Goal: Information Seeking & Learning: Learn about a topic

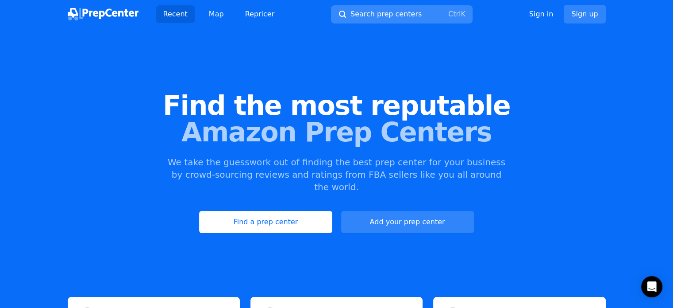
click at [376, 10] on span "Search prep centers" at bounding box center [386, 14] width 71 height 11
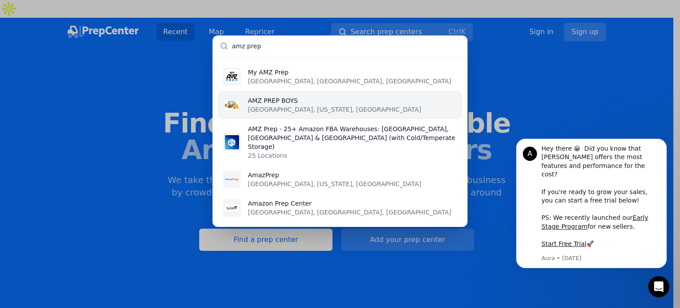
type input "amz prep"
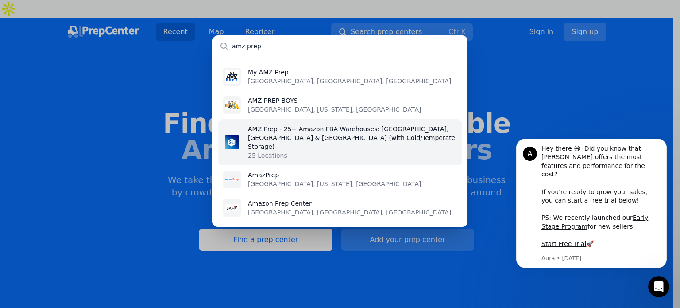
click at [293, 151] on p "25 Locations" at bounding box center [352, 155] width 209 height 9
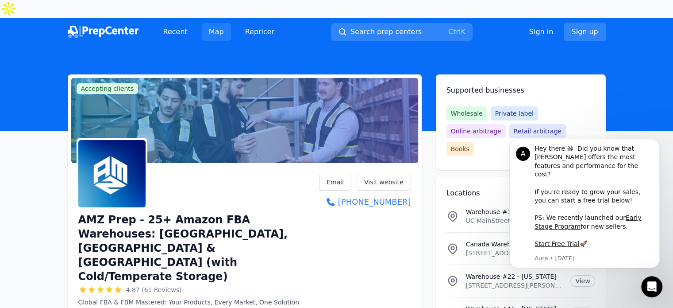
click at [206, 23] on link "Map" at bounding box center [216, 32] width 29 height 18
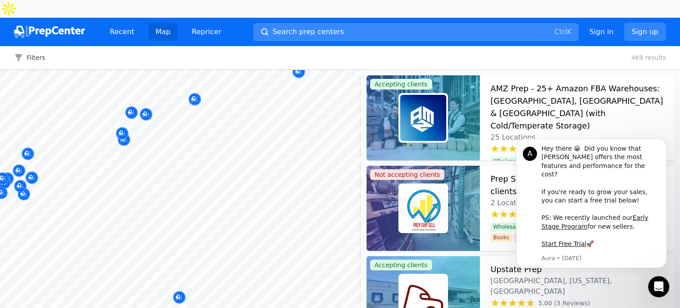
click at [288, 27] on span "Search prep centers" at bounding box center [308, 32] width 71 height 11
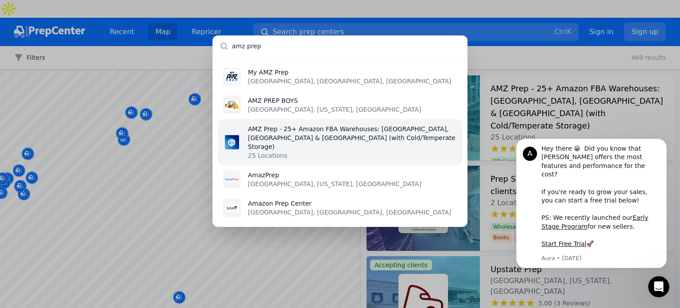
type input "amz prep"
click at [360, 151] on p "25 Locations" at bounding box center [352, 155] width 209 height 9
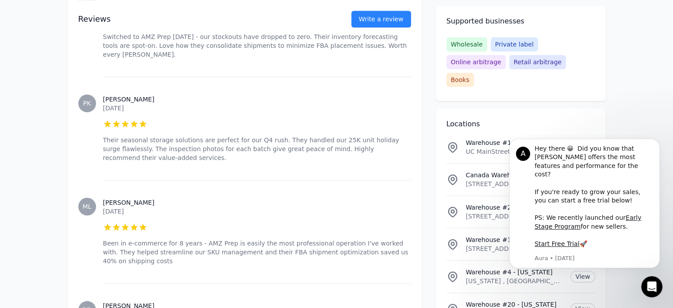
scroll to position [930, 0]
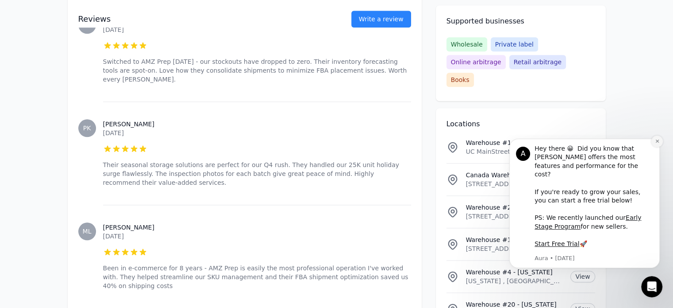
drag, startPoint x: 656, startPoint y: 150, endPoint x: 1151, endPoint y: 289, distance: 514.2
click at [656, 143] on icon "Dismiss notification" at bounding box center [657, 140] width 3 height 3
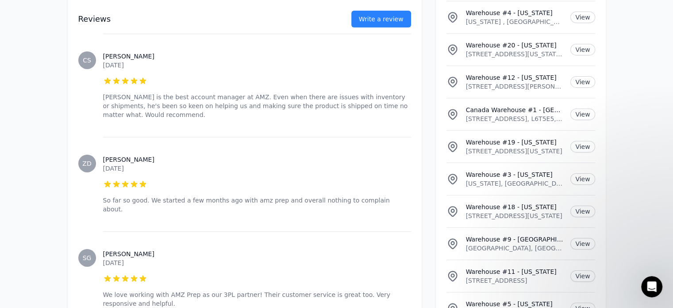
scroll to position [6339, 0]
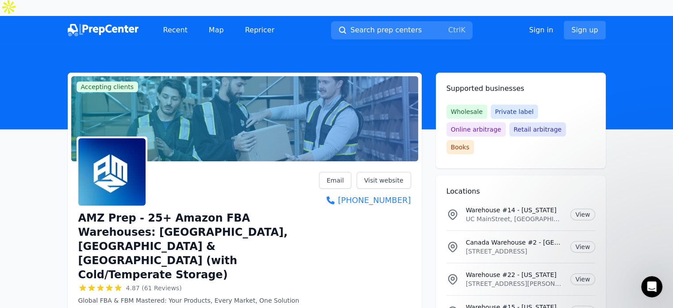
scroll to position [0, 0]
